Goal: Transaction & Acquisition: Purchase product/service

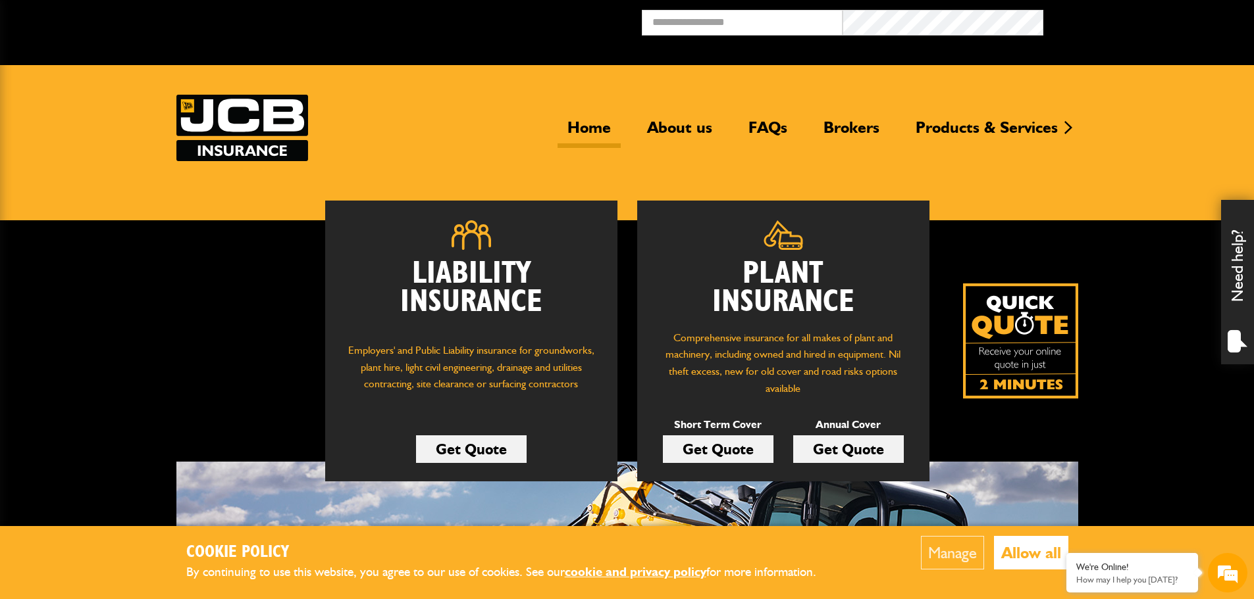
click at [937, 551] on button "Manage" at bounding box center [952, 553] width 63 height 34
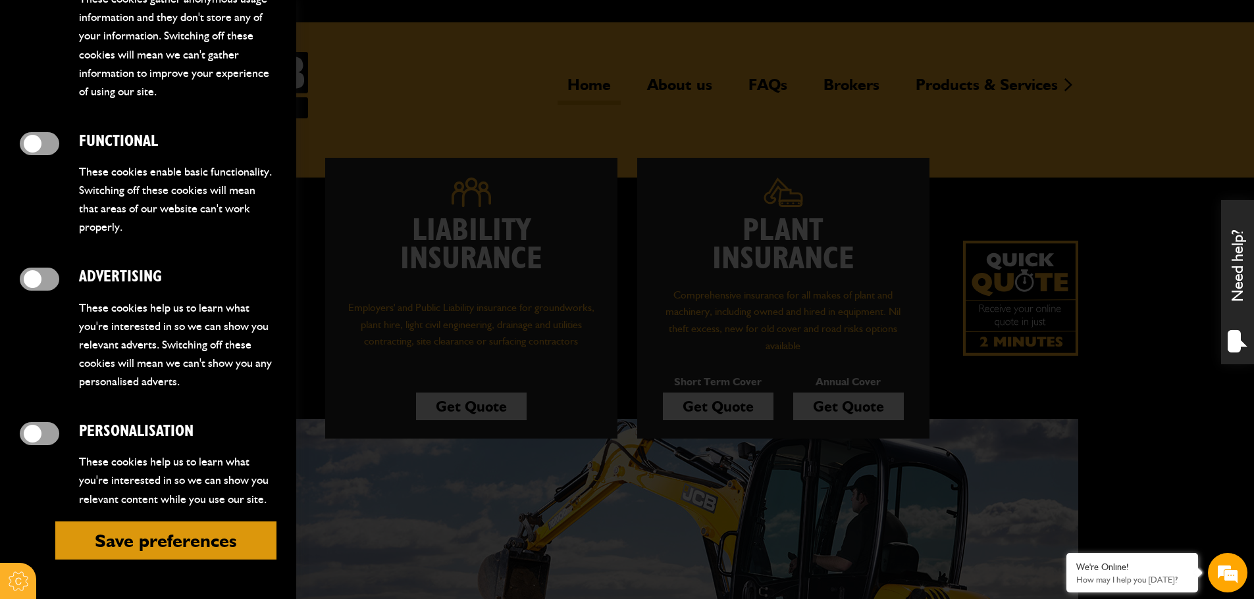
scroll to position [66, 0]
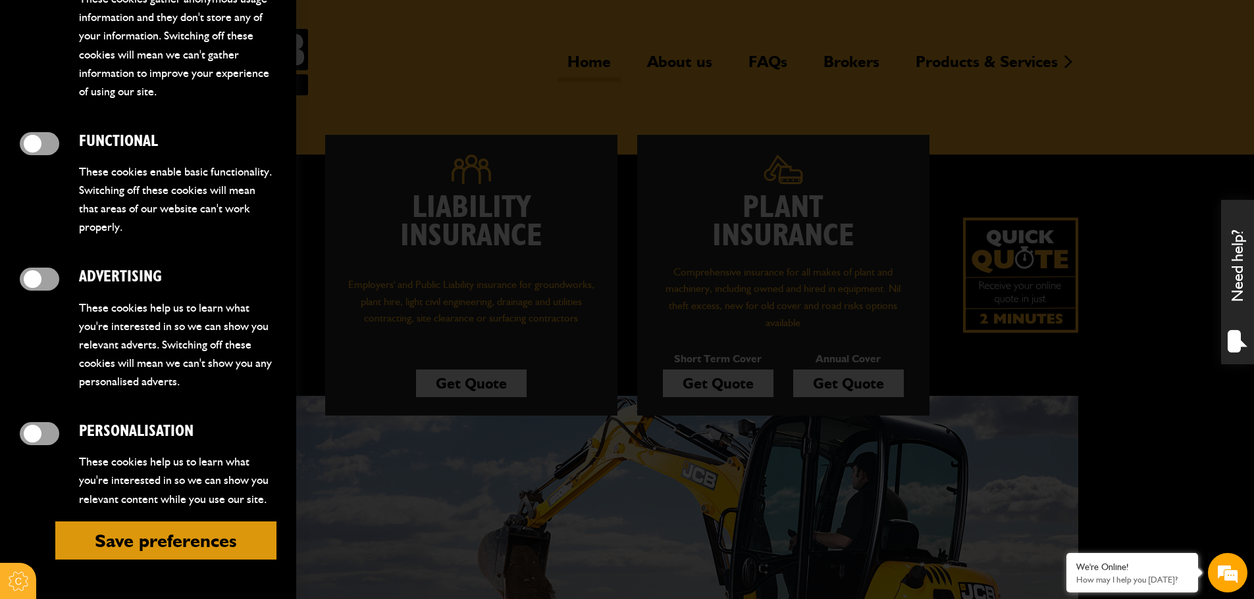
click at [168, 542] on button "Save preferences" at bounding box center [165, 541] width 221 height 38
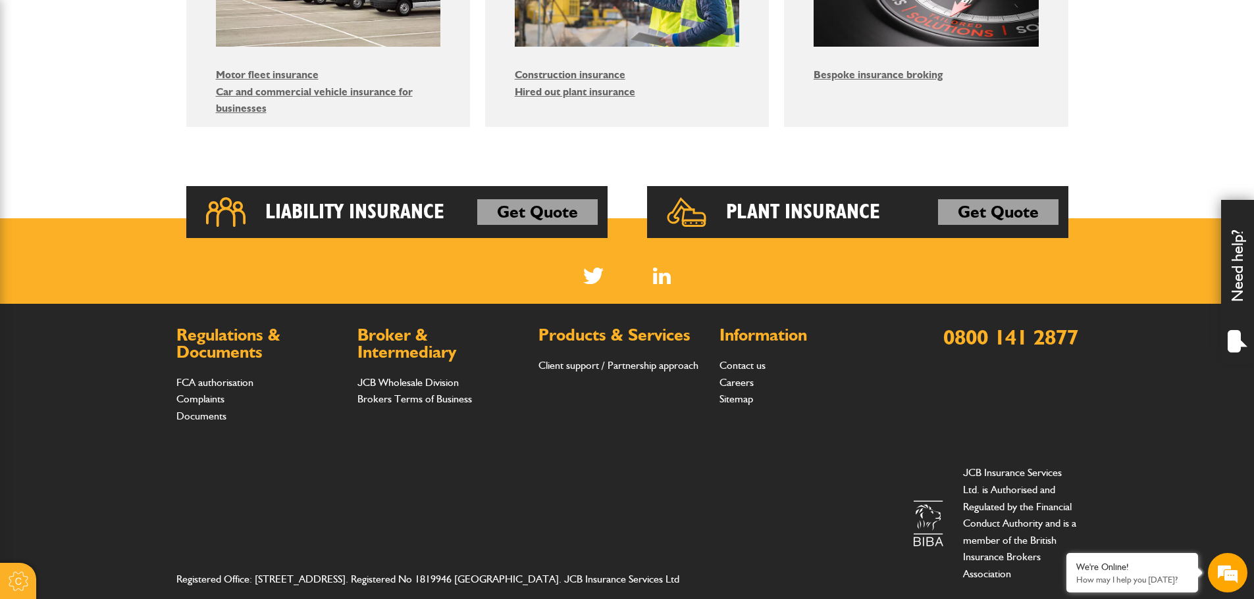
scroll to position [950, 0]
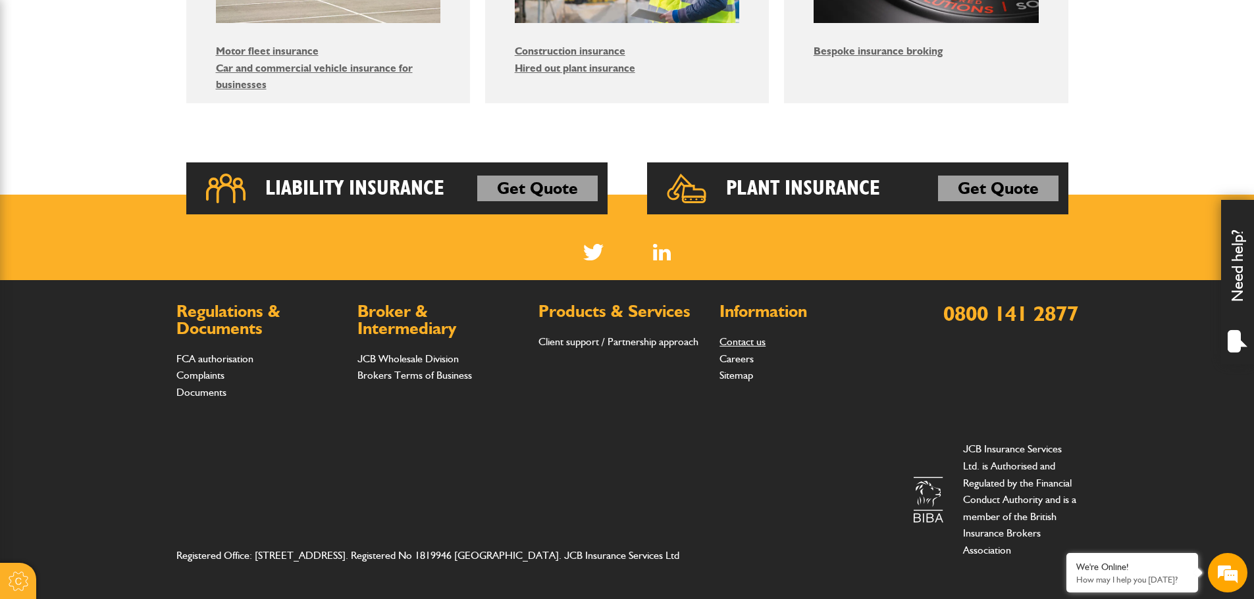
click at [739, 341] on link "Contact us" at bounding box center [742, 342] width 46 height 13
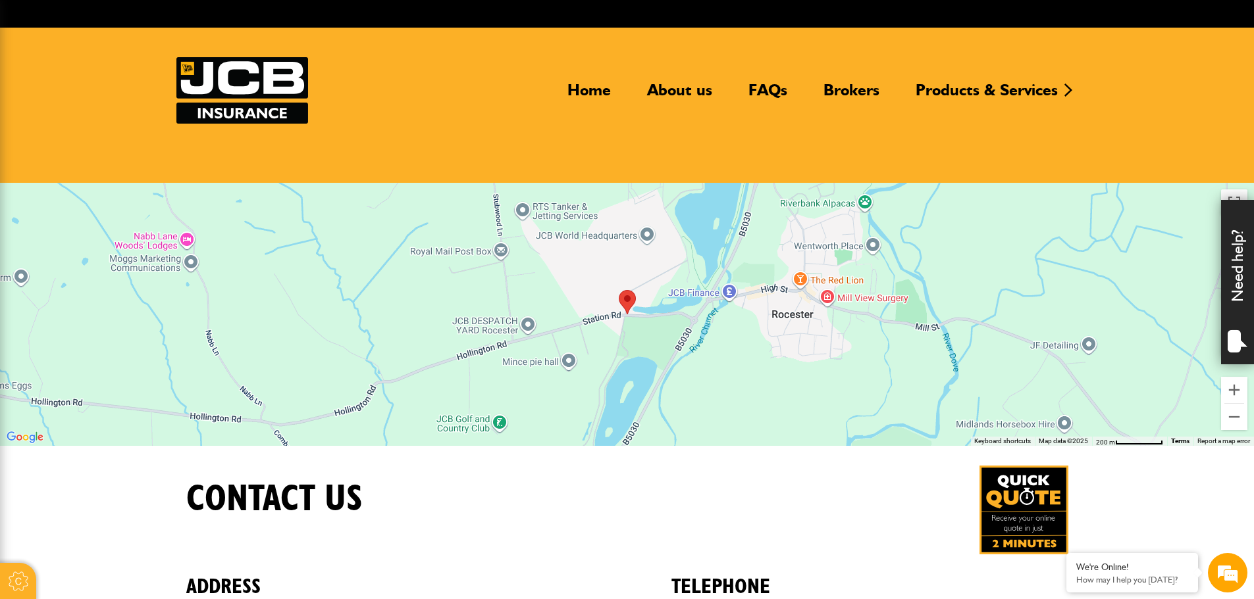
scroll to position [36, 0]
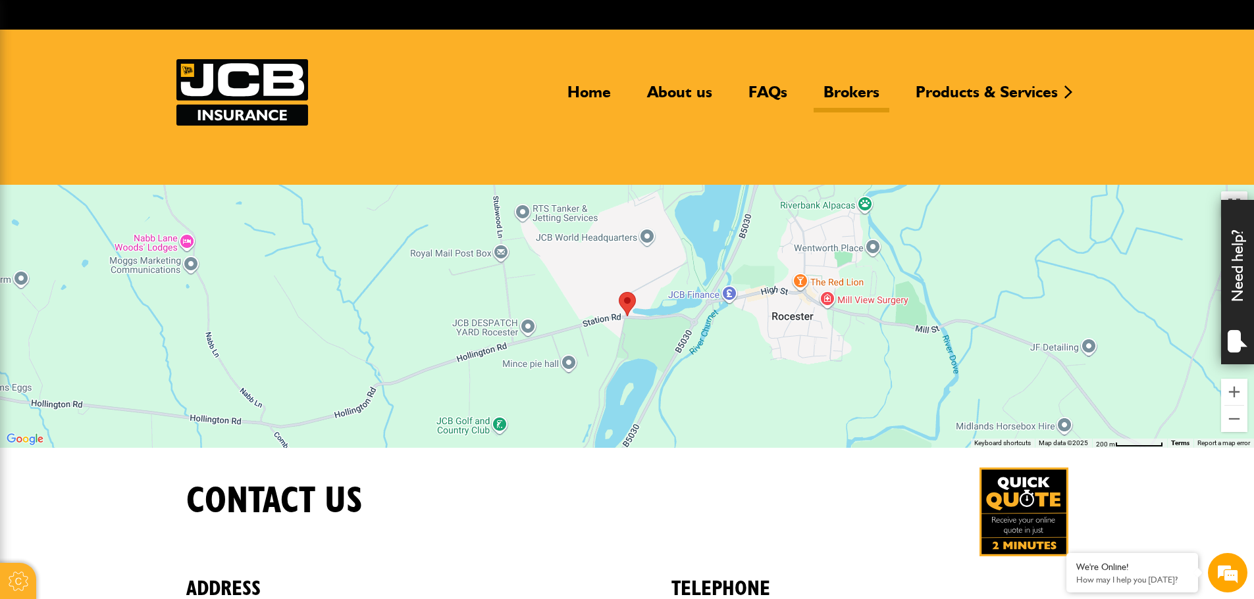
click at [845, 94] on link "Brokers" at bounding box center [851, 97] width 76 height 30
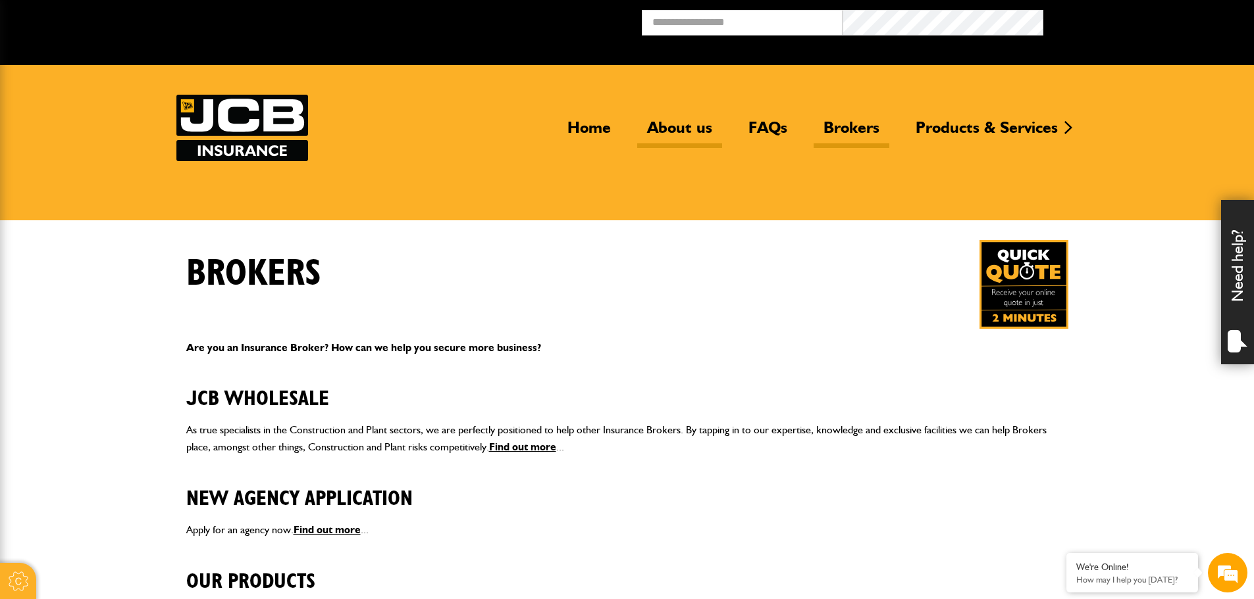
click at [669, 125] on link "About us" at bounding box center [679, 133] width 85 height 30
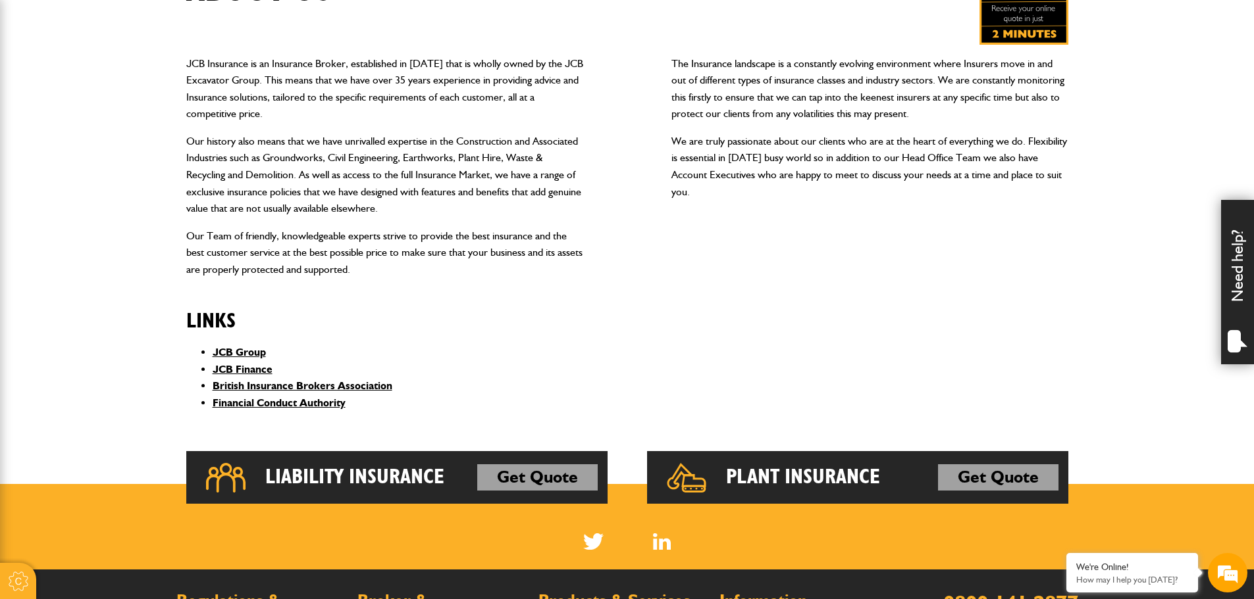
scroll to position [329, 0]
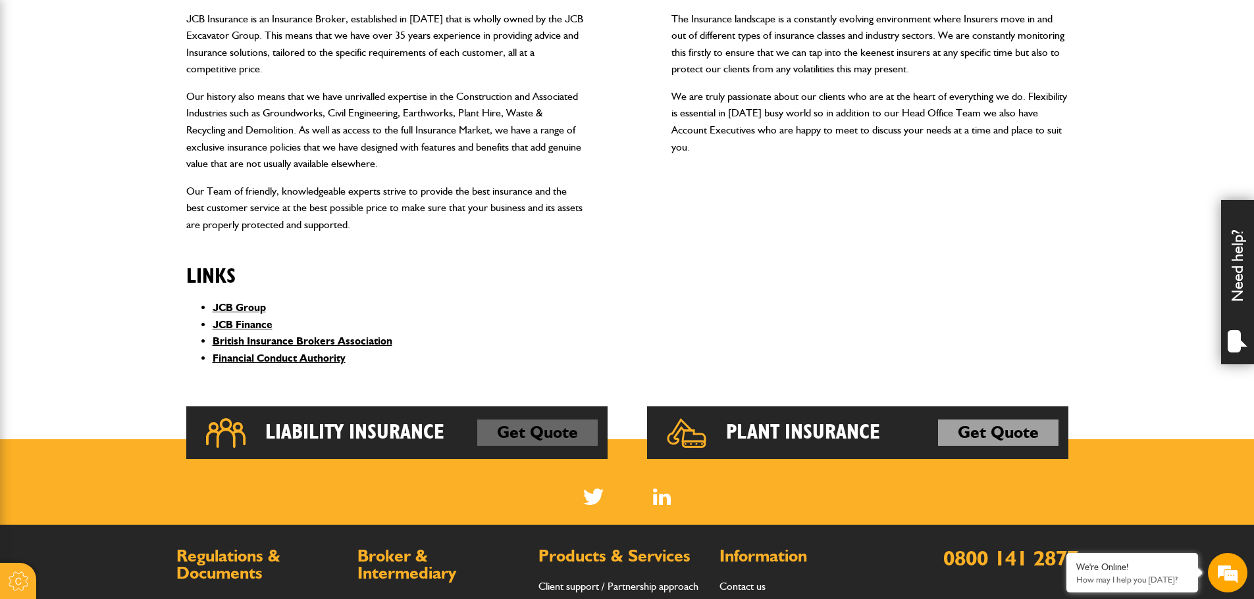
click at [555, 434] on link "Get Quote" at bounding box center [537, 433] width 120 height 26
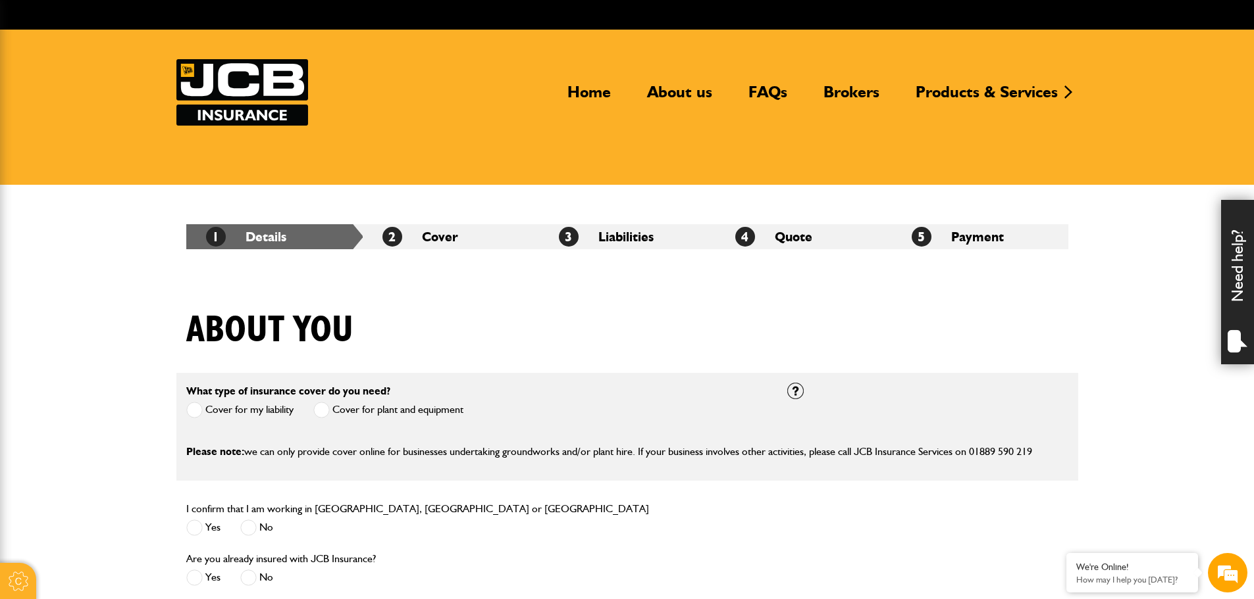
scroll to position [66, 0]
